Goal: Transaction & Acquisition: Purchase product/service

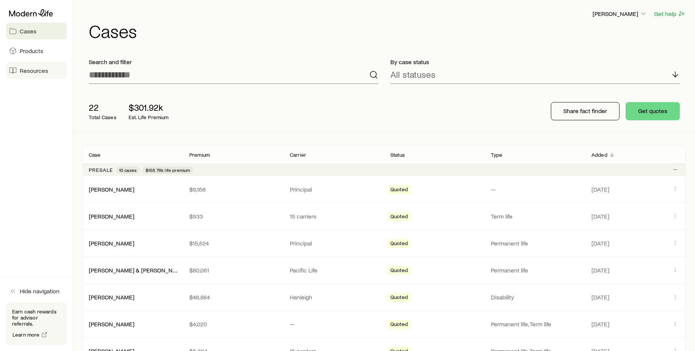
click at [32, 66] on link "Resources" at bounding box center [36, 70] width 61 height 17
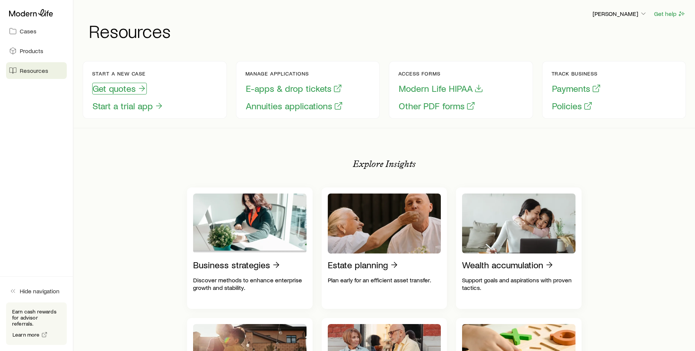
click at [109, 90] on button "Get quotes" at bounding box center [119, 89] width 55 height 12
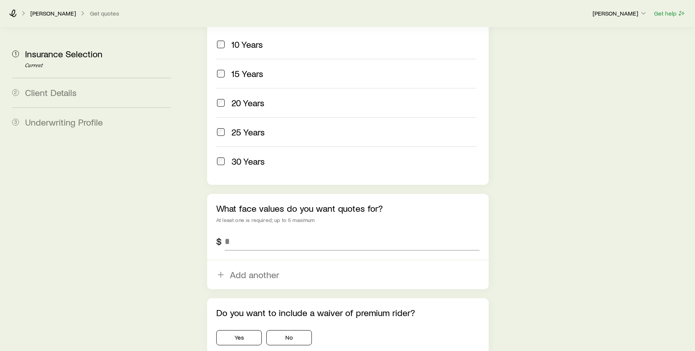
scroll to position [379, 0]
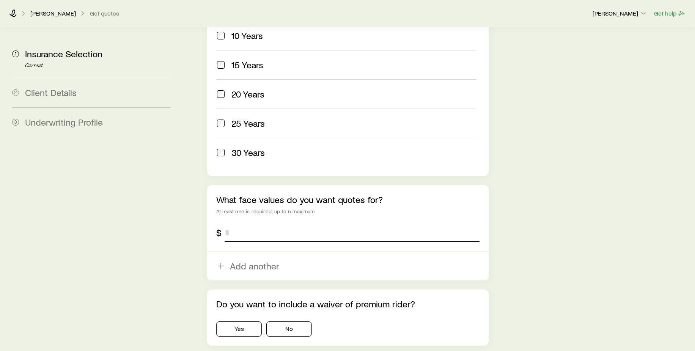
click at [282, 223] on input "tel" at bounding box center [352, 232] width 255 height 18
type input "*******"
click at [275, 321] on button "No" at bounding box center [289, 328] width 46 height 15
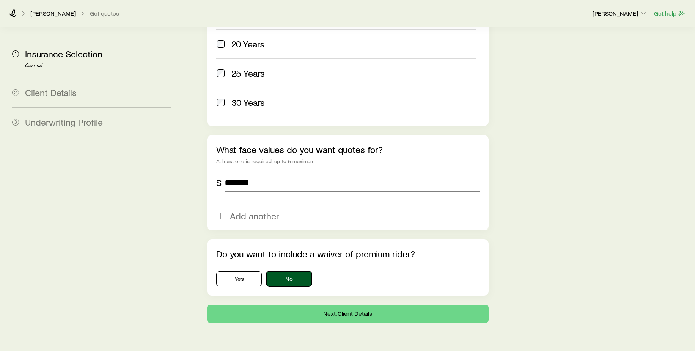
scroll to position [432, 0]
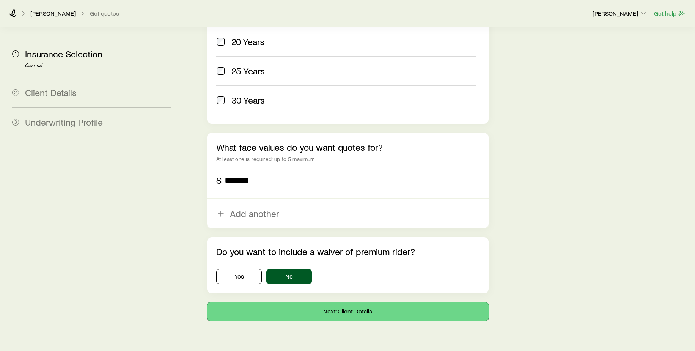
click at [345, 302] on button "Next: Client Details" at bounding box center [348, 311] width 282 height 18
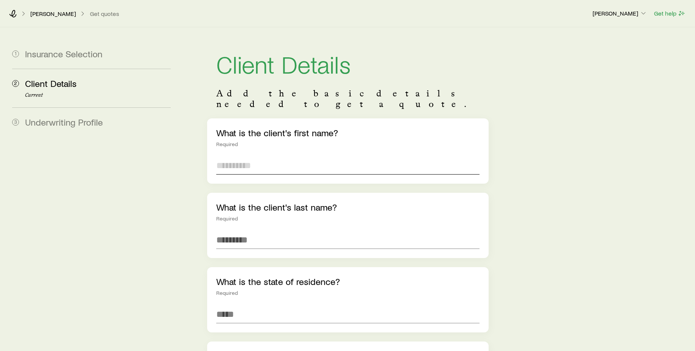
click at [259, 156] on input "text" at bounding box center [347, 165] width 263 height 18
type input "******"
click at [229, 220] on div "What is the client's last name? Required" at bounding box center [348, 225] width 282 height 65
click at [235, 231] on input "text" at bounding box center [347, 240] width 263 height 18
type input "*******"
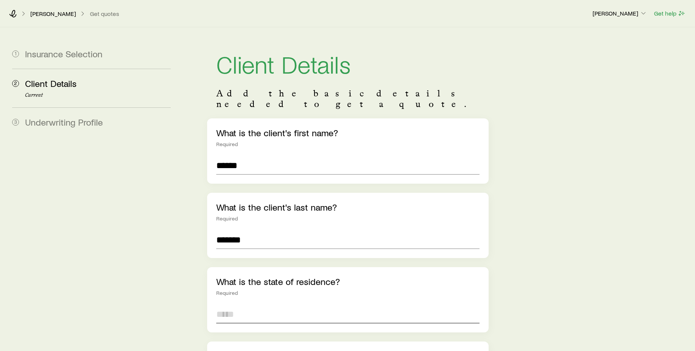
click at [241, 305] on input at bounding box center [347, 314] width 263 height 18
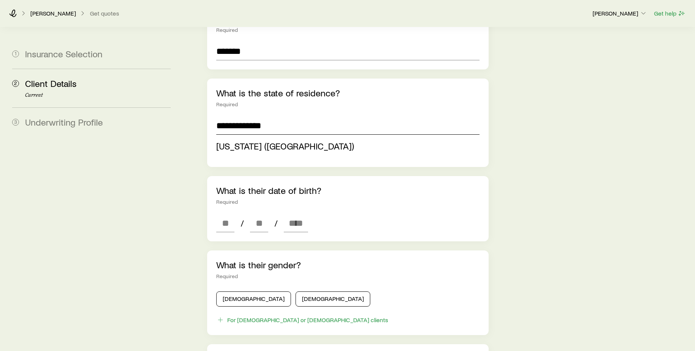
scroll to position [190, 0]
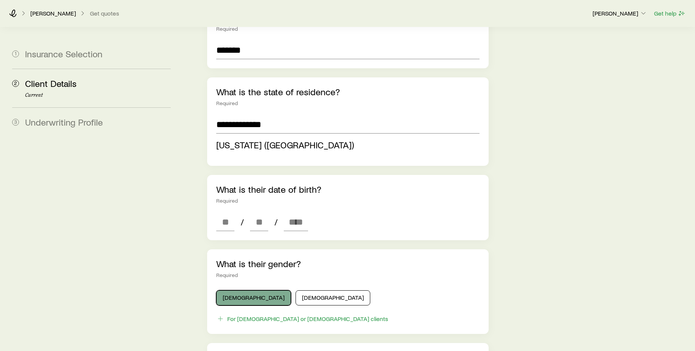
type input "**********"
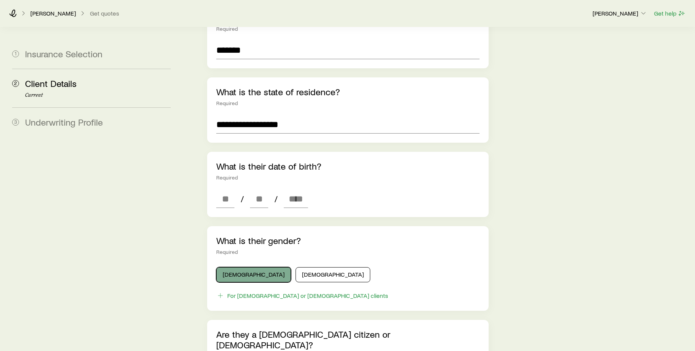
click at [241, 288] on div "What is their gender? Required [DEMOGRAPHIC_DATA] [DEMOGRAPHIC_DATA] For [DEMOG…" at bounding box center [348, 268] width 282 height 85
click at [239, 267] on button "[DEMOGRAPHIC_DATA]" at bounding box center [253, 274] width 75 height 15
click at [234, 190] on div "/ /" at bounding box center [262, 199] width 92 height 18
click at [228, 190] on input at bounding box center [225, 199] width 18 height 18
type input "**"
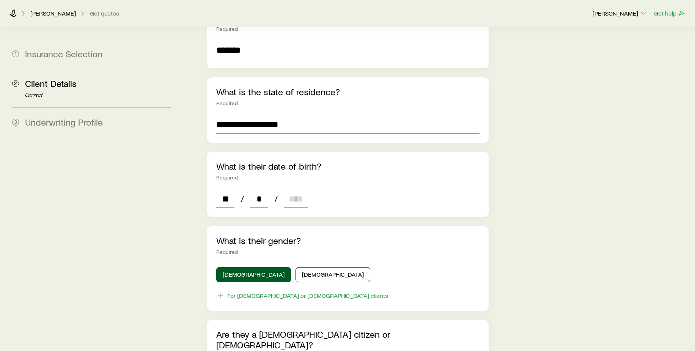
type input "**"
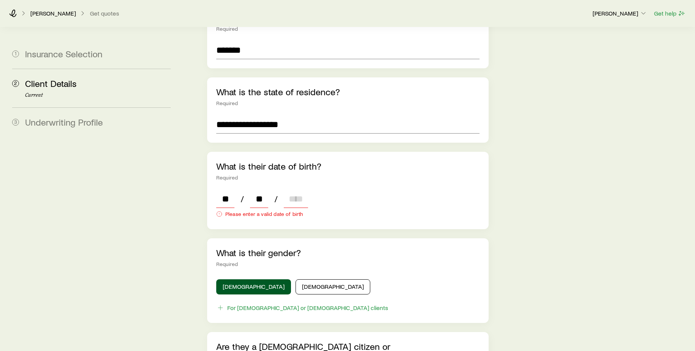
click at [286, 190] on input at bounding box center [296, 199] width 24 height 18
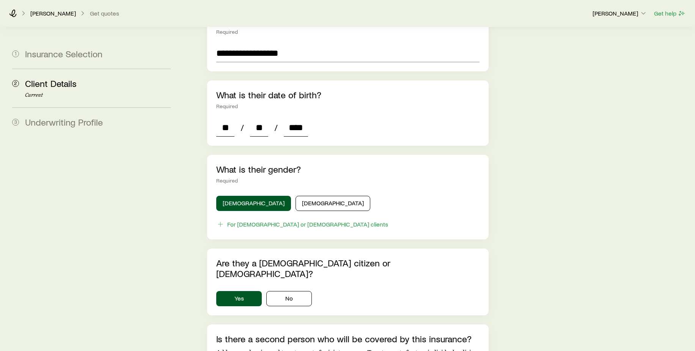
scroll to position [304, 0]
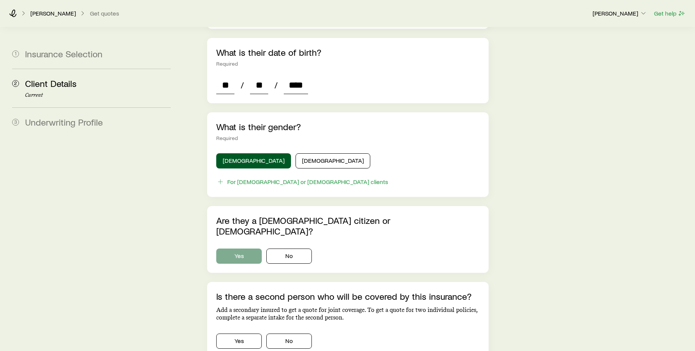
type input "****"
click at [243, 249] on button "Yes" at bounding box center [239, 256] width 46 height 15
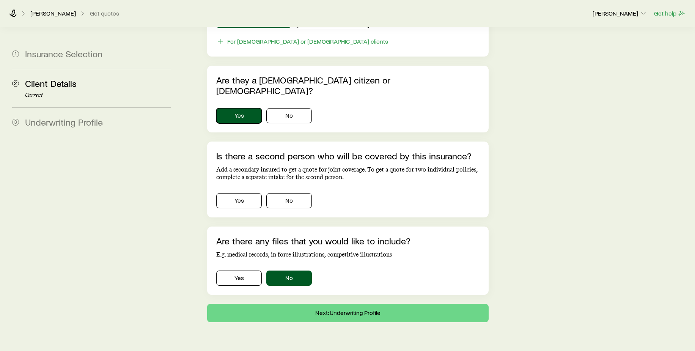
scroll to position [445, 0]
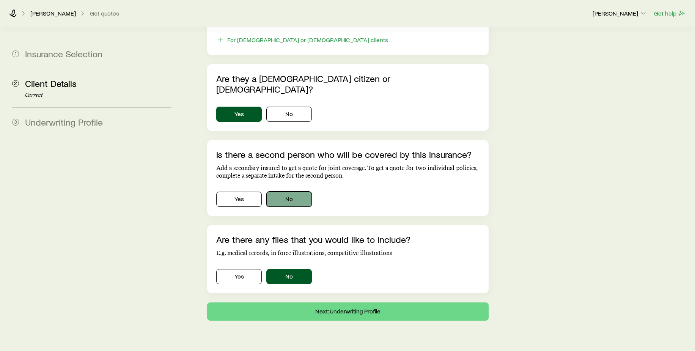
click at [299, 192] on button "No" at bounding box center [289, 199] width 46 height 15
click at [289, 269] on button "No" at bounding box center [289, 276] width 46 height 15
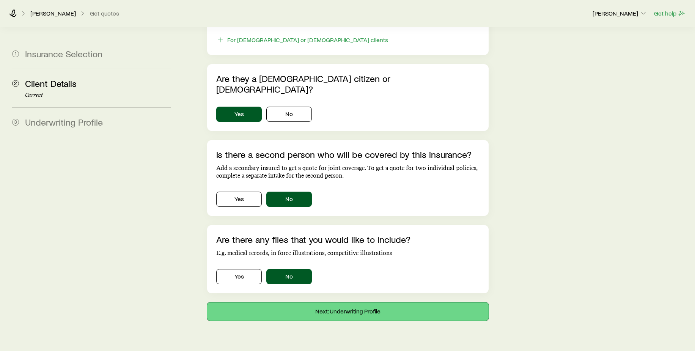
click at [327, 302] on button "Next: Underwriting Profile" at bounding box center [348, 311] width 282 height 18
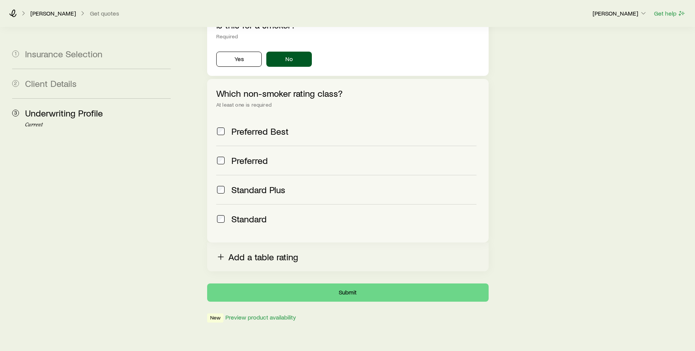
scroll to position [275, 0]
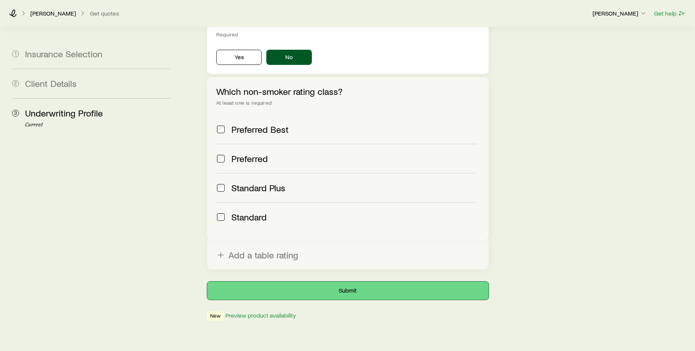
click at [352, 282] on button "Submit" at bounding box center [348, 291] width 282 height 18
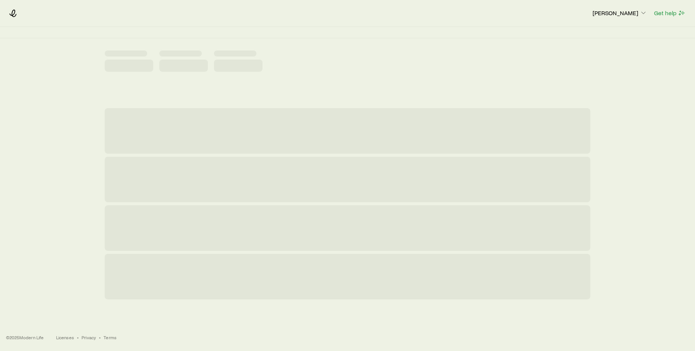
scroll to position [0, 0]
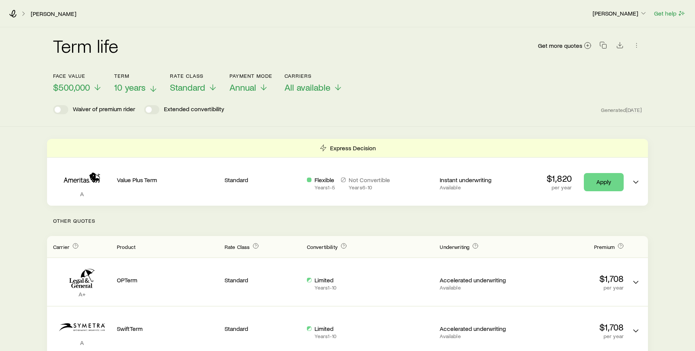
click at [151, 88] on icon at bounding box center [153, 88] width 9 height 9
click at [156, 88] on icon at bounding box center [153, 88] width 9 height 9
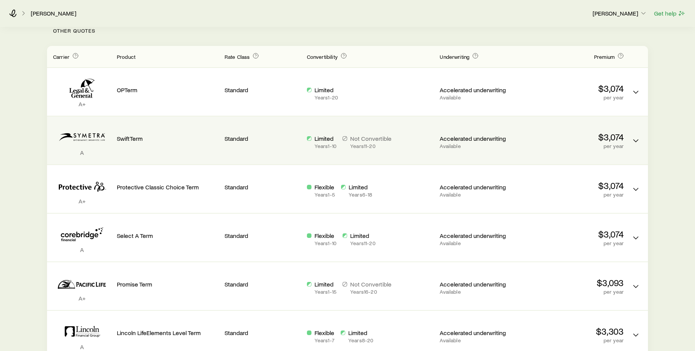
scroll to position [190, 0]
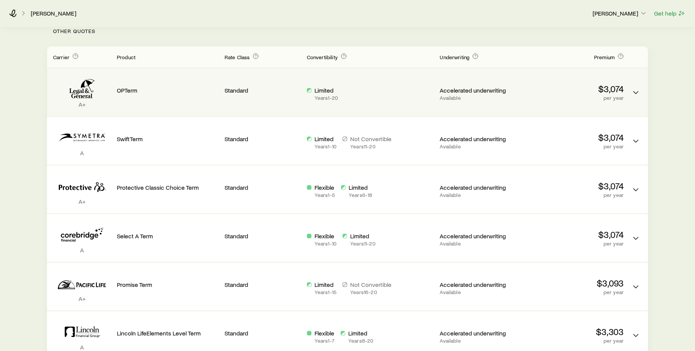
click at [544, 103] on div "$3,074 per year" at bounding box center [573, 92] width 102 height 36
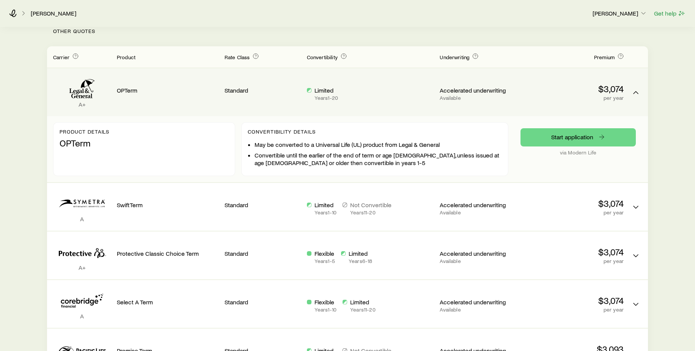
scroll to position [0, 0]
